Goal: Navigation & Orientation: Understand site structure

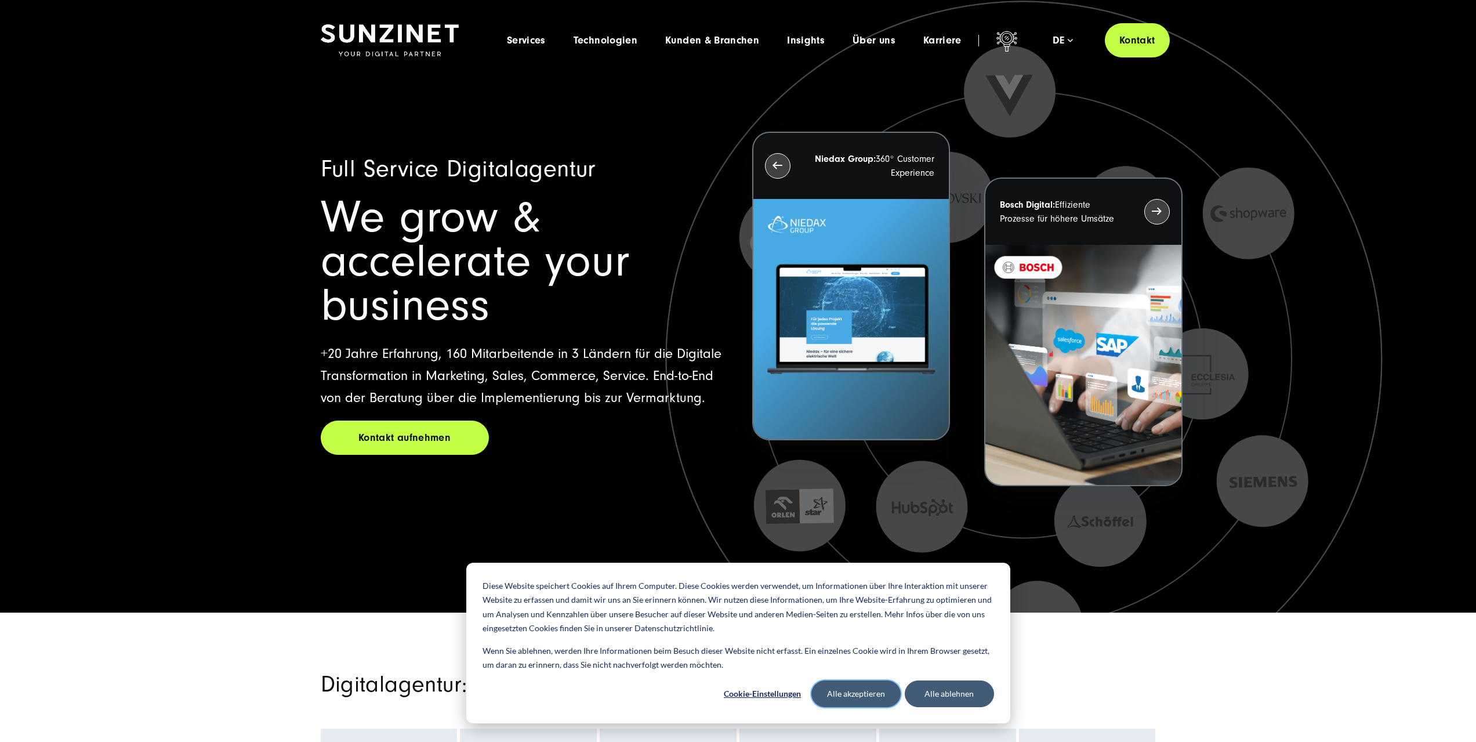
click at [878, 692] on button "Alle akzeptieren" at bounding box center [855, 693] width 89 height 27
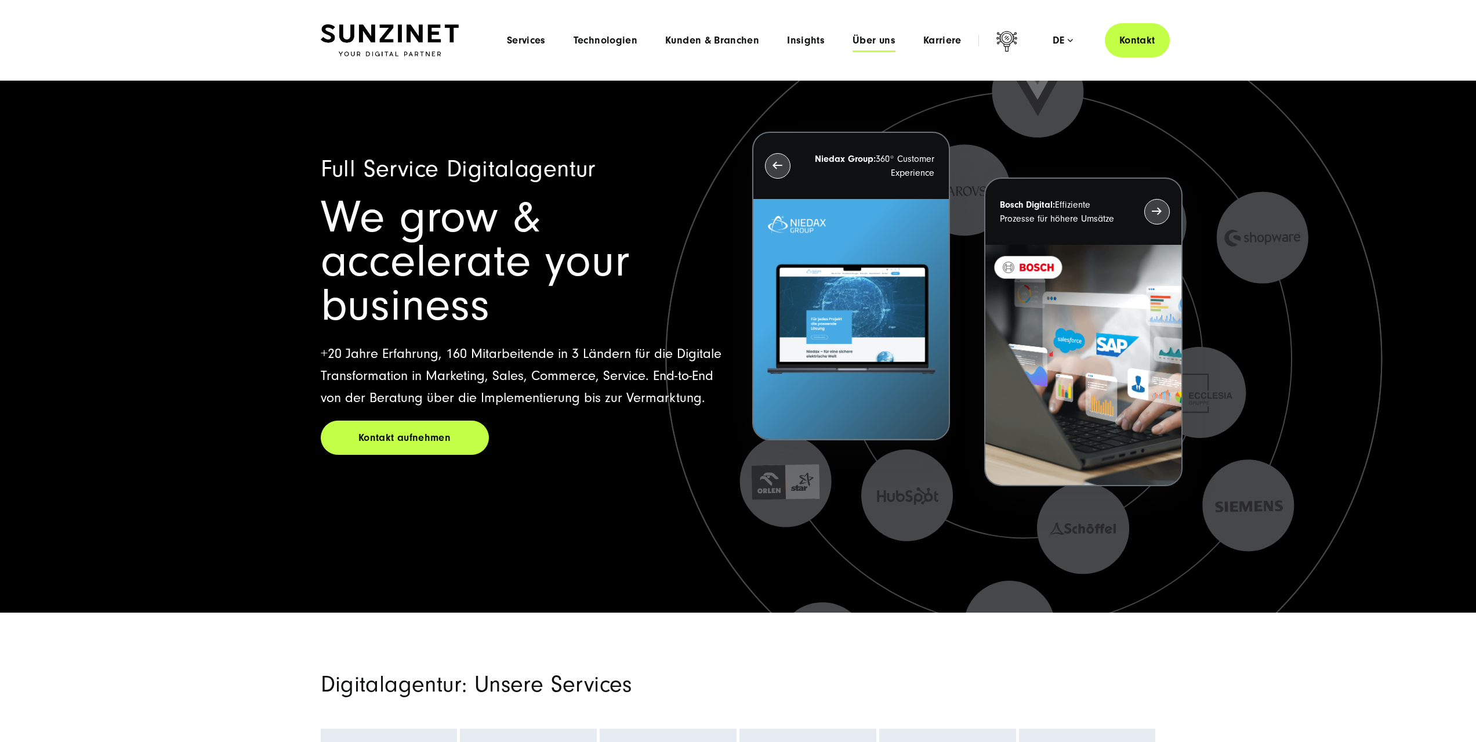
click at [870, 45] on span "Über uns" at bounding box center [873, 41] width 43 height 12
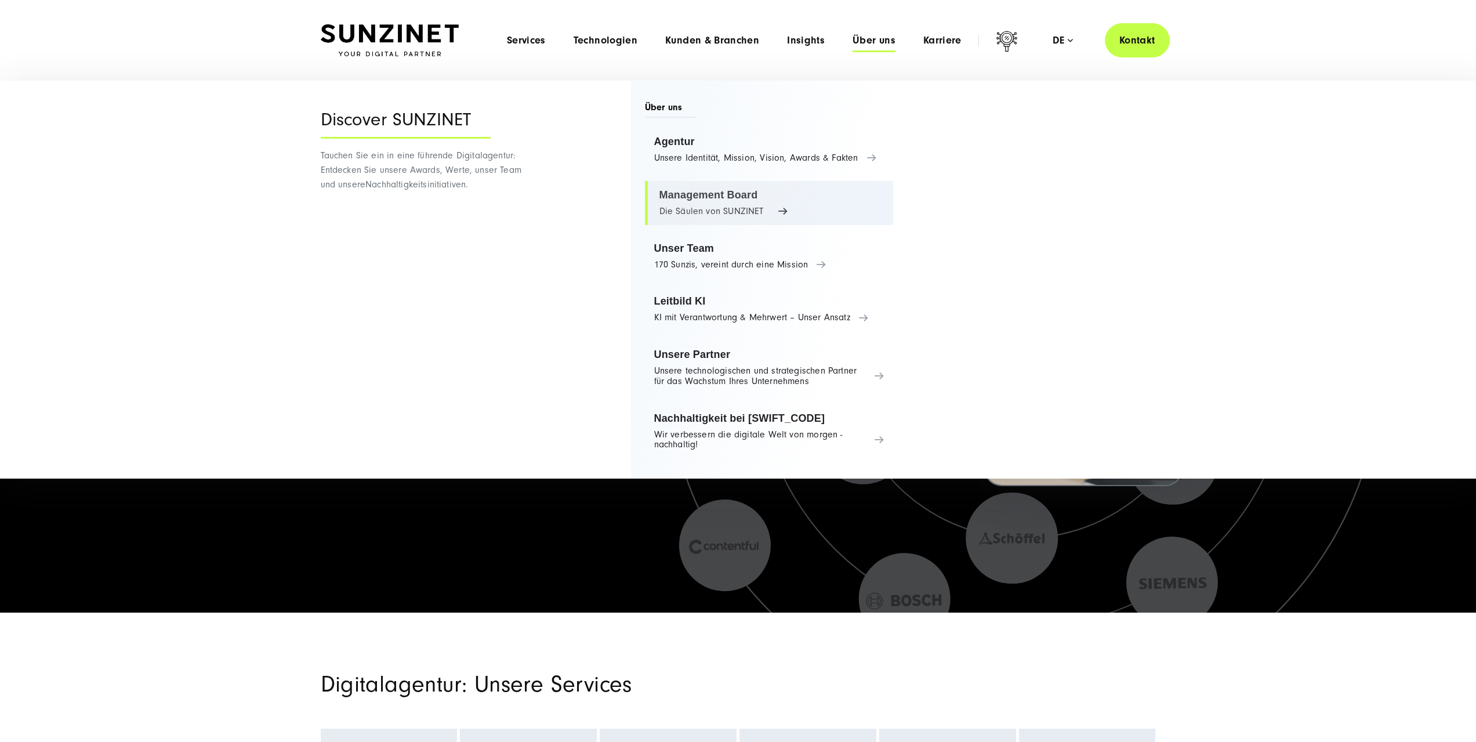
click at [780, 212] on link "Management Board Die Säulen von SUNZINET" at bounding box center [769, 203] width 249 height 44
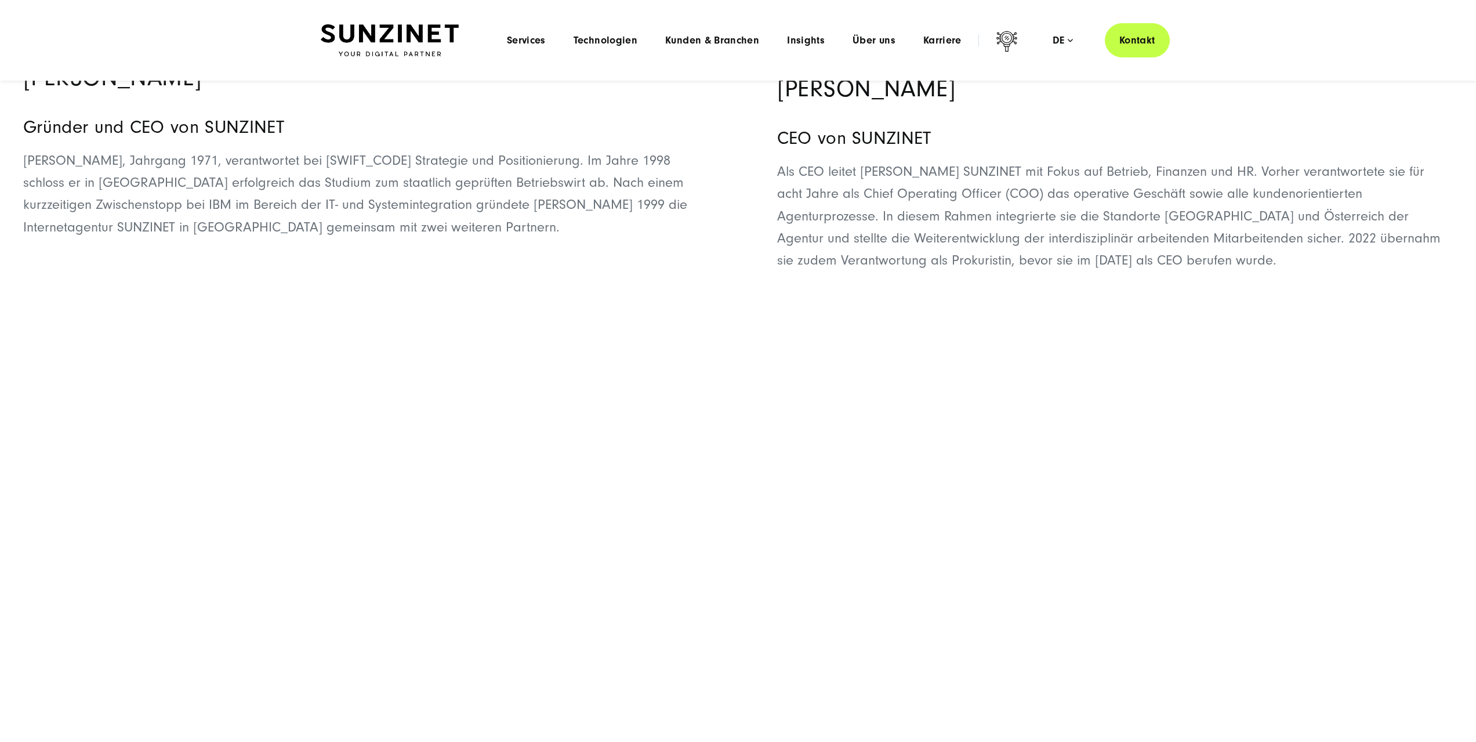
scroll to position [580, 0]
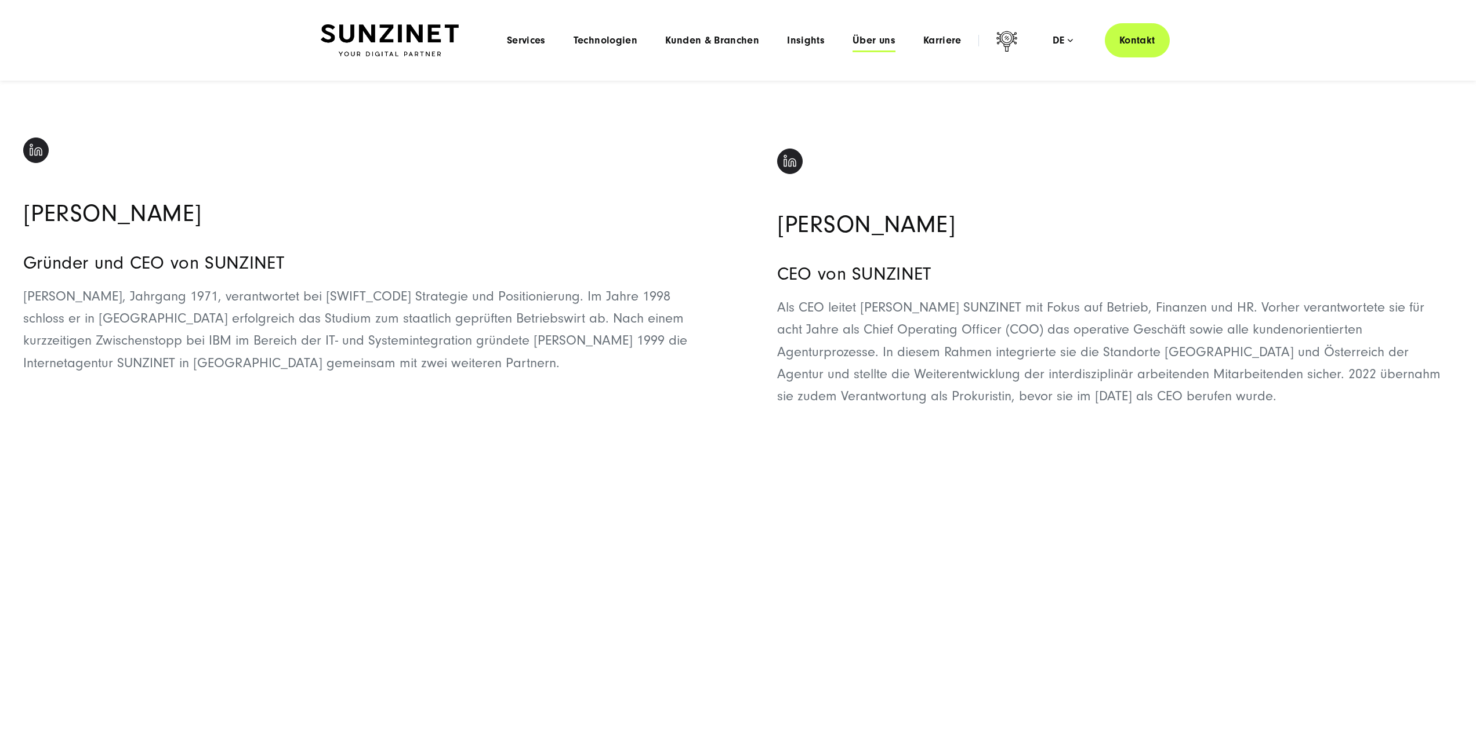
click at [867, 41] on span "Über uns" at bounding box center [873, 41] width 43 height 12
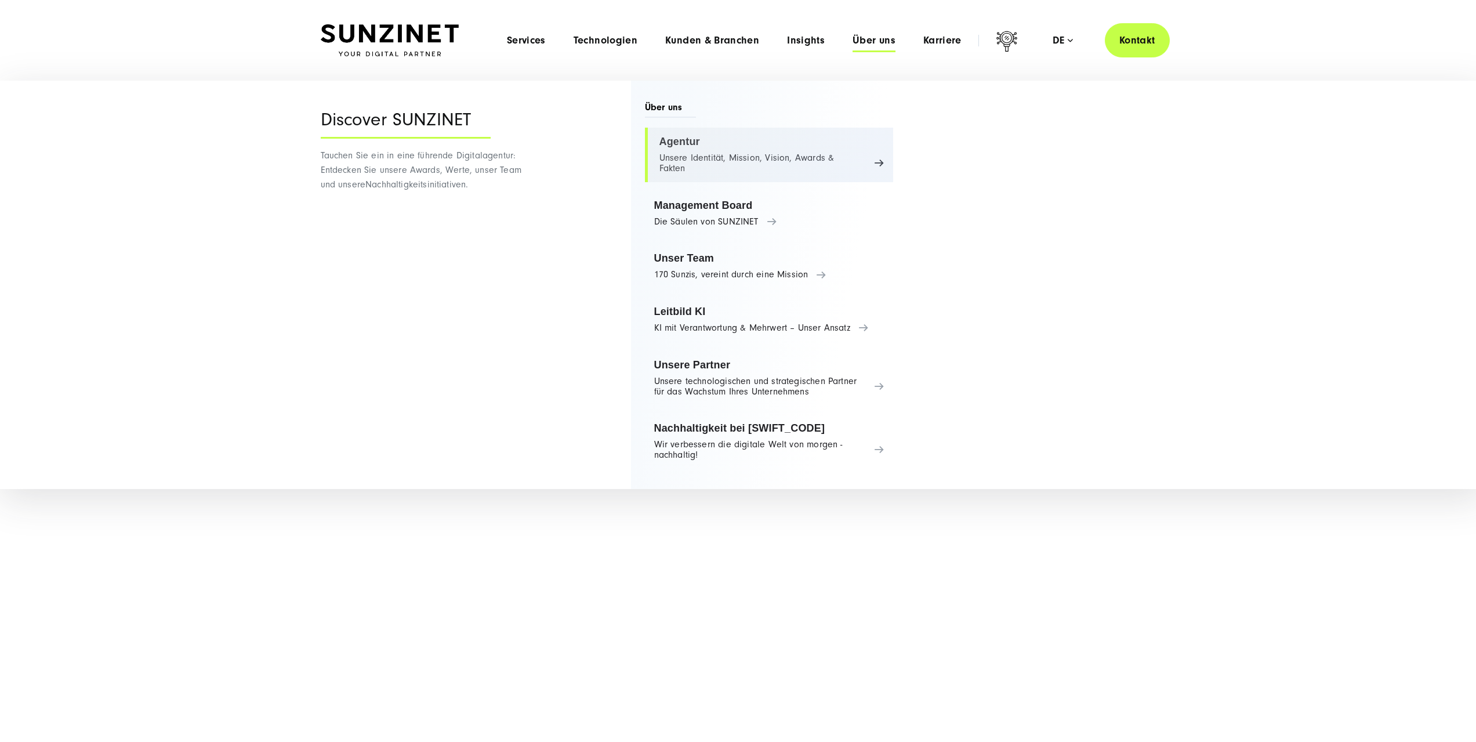
click at [878, 156] on link "Agentur Unsere Identität, Mission, Vision, Awards & Fakten" at bounding box center [769, 155] width 249 height 55
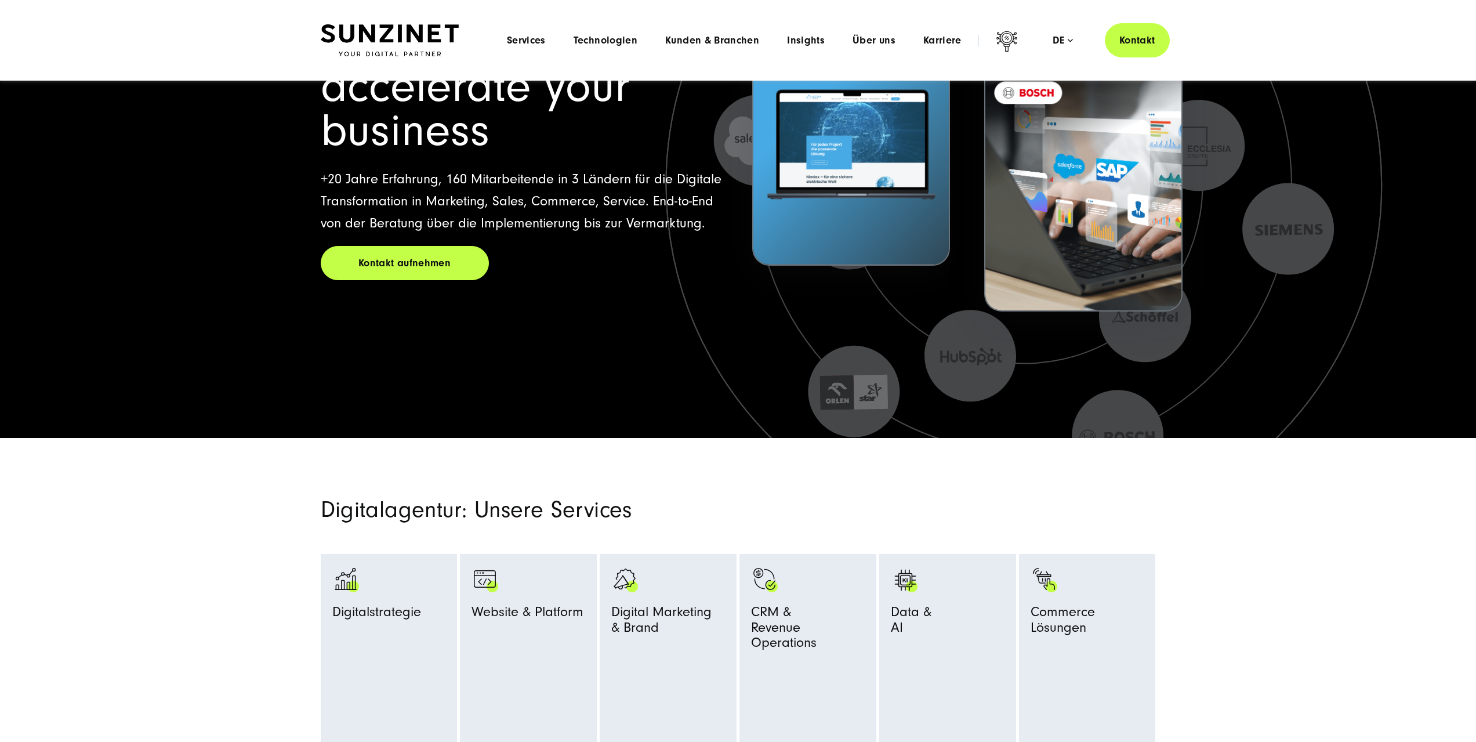
scroll to position [58, 0]
